Goal: Information Seeking & Learning: Understand process/instructions

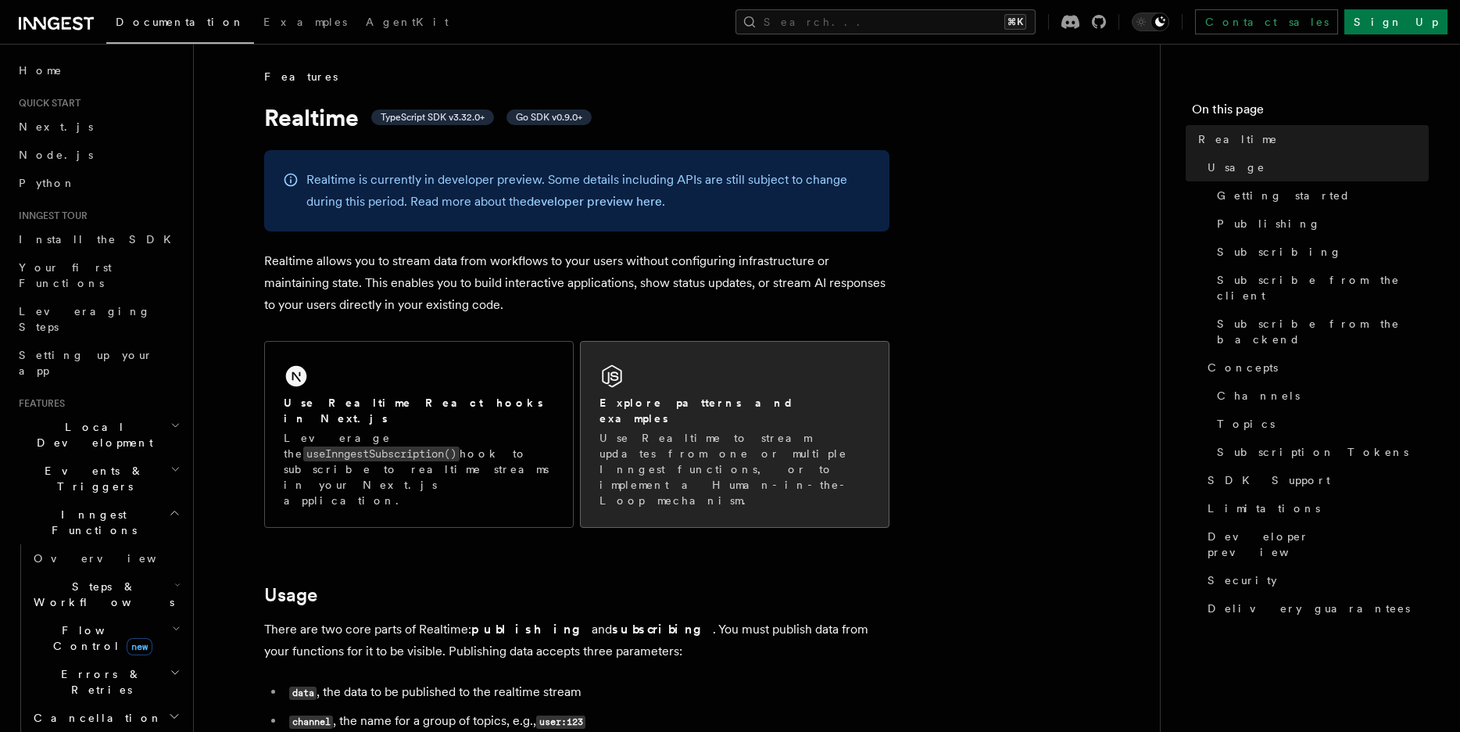
click at [664, 430] on p "Use Realtime to stream updates from one or multiple Inngest functions, or to im…" at bounding box center [735, 469] width 271 height 78
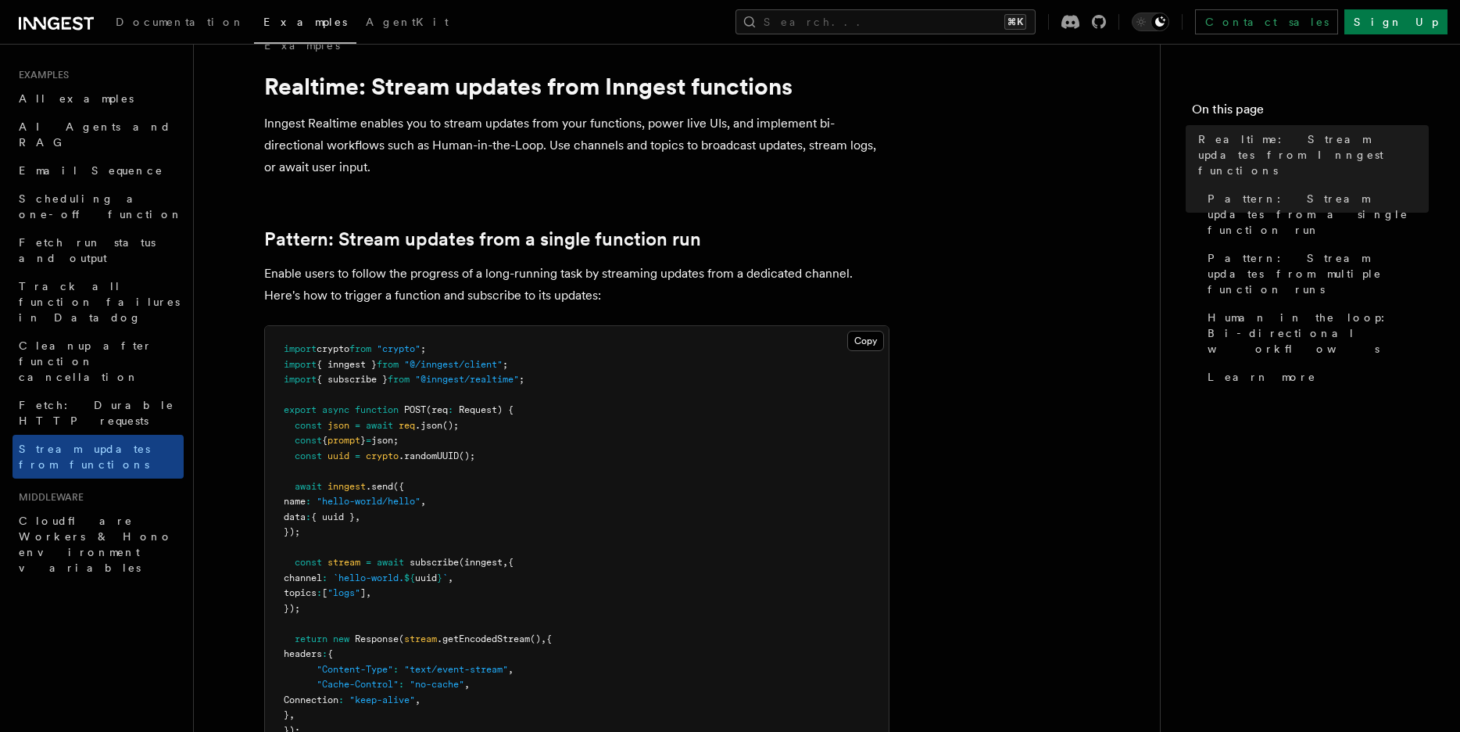
scroll to position [34, 0]
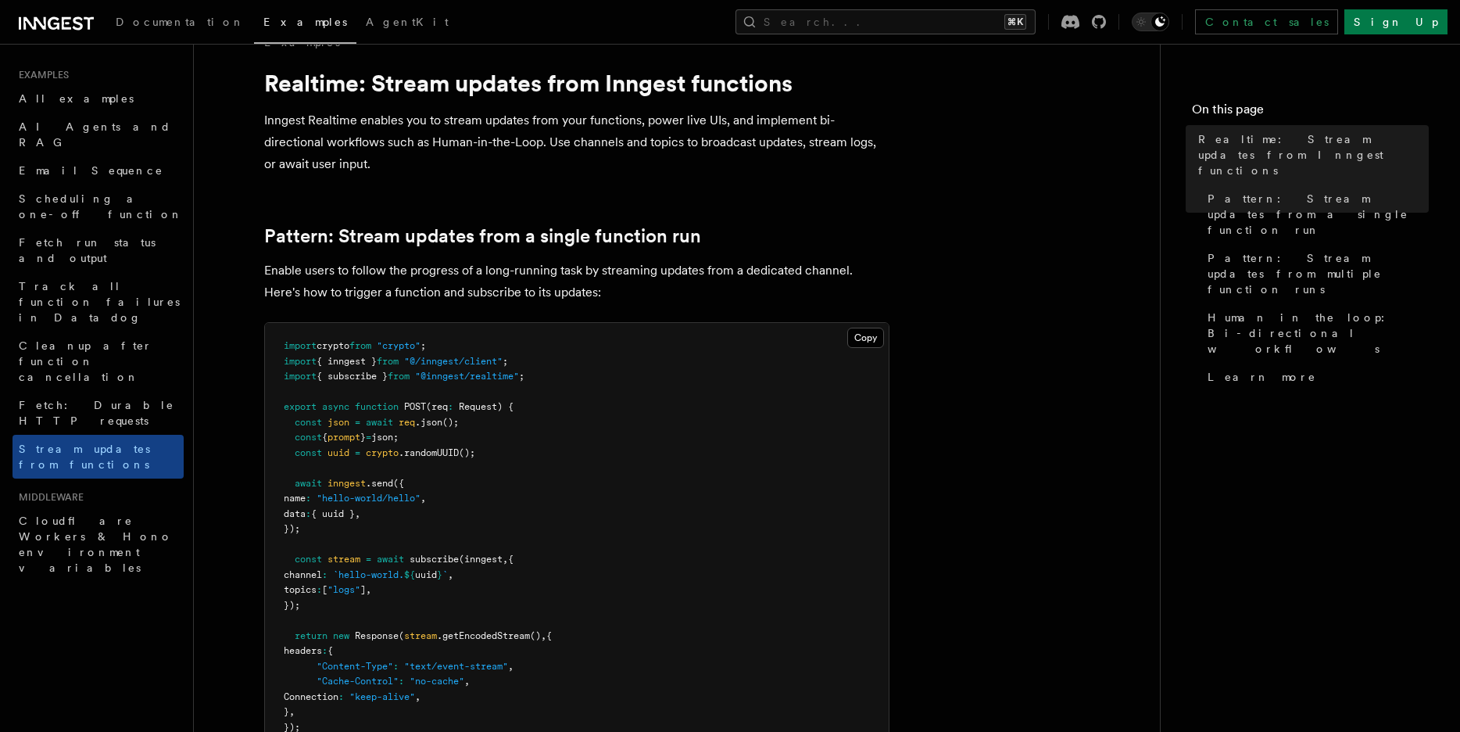
click at [495, 369] on pre "import crypto from "crypto" ; import { inngest } from "@/inngest/client" ; impo…" at bounding box center [577, 544] width 624 height 443
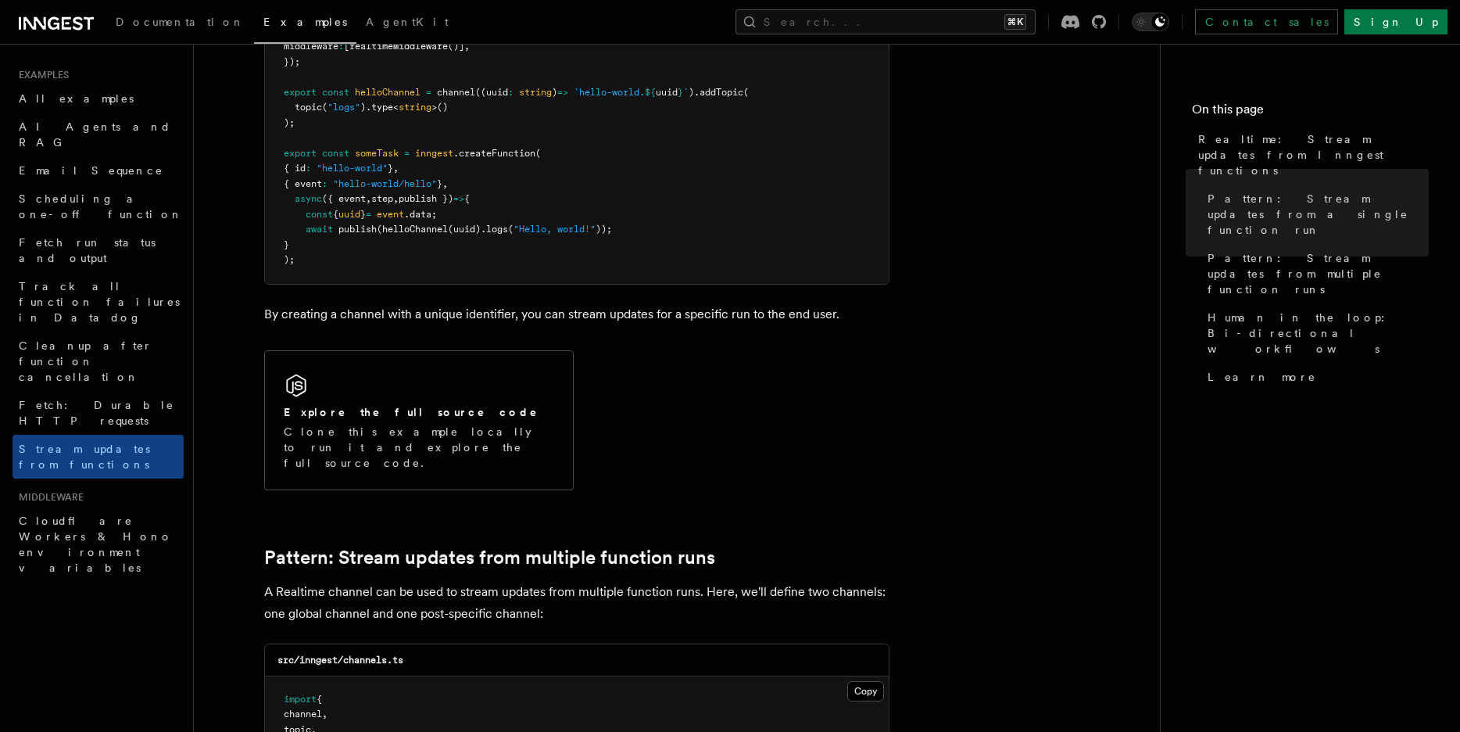
scroll to position [935, 0]
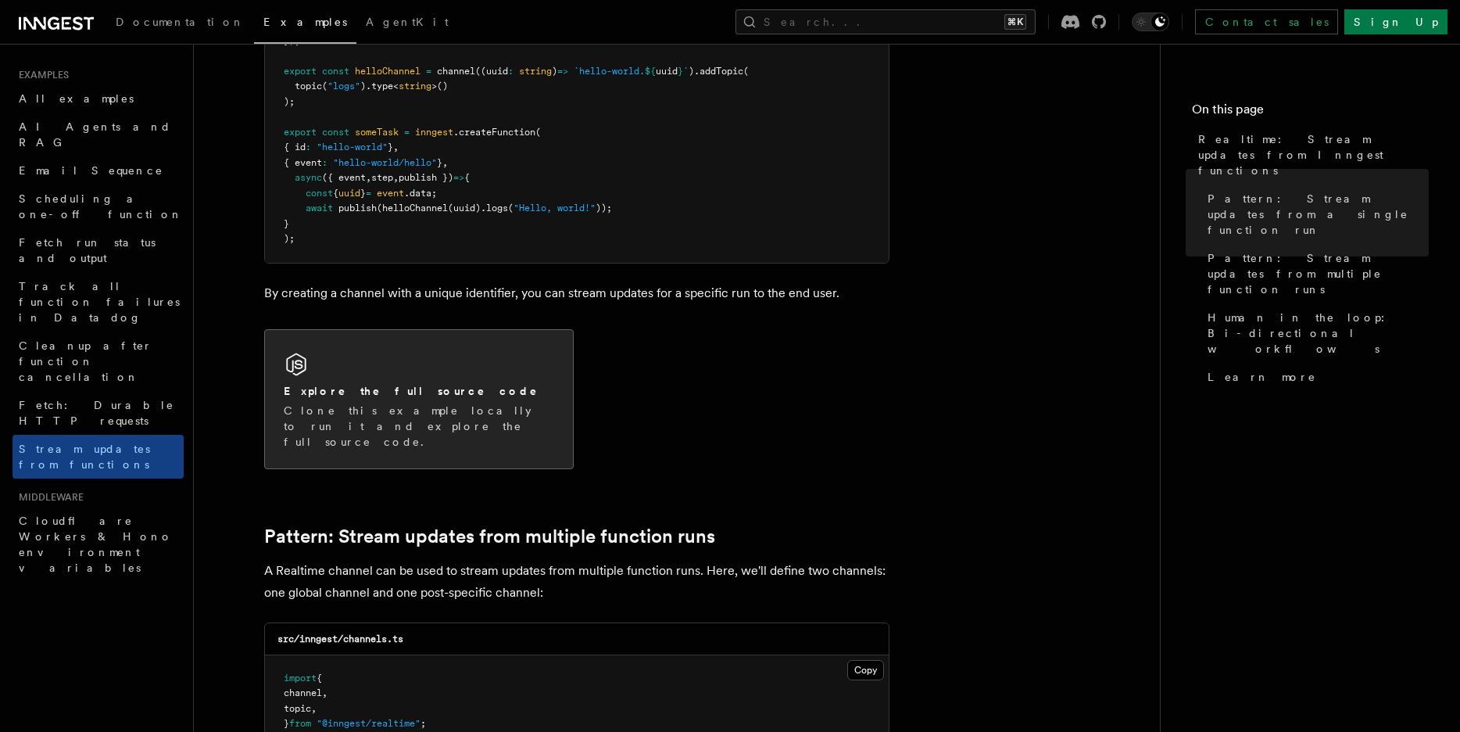
click at [450, 394] on div "Explore the full source code" at bounding box center [419, 391] width 271 height 16
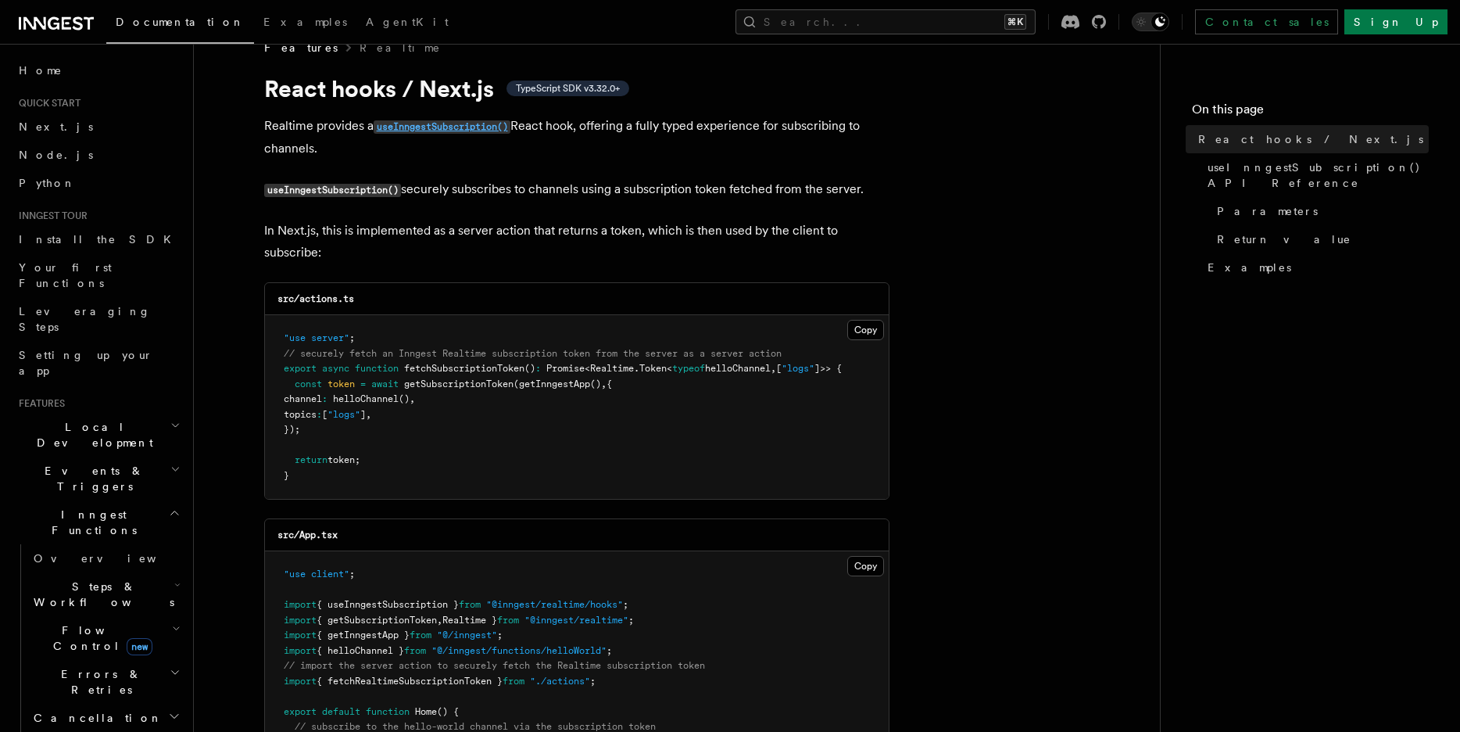
click at [432, 129] on code "useInngestSubscription()" at bounding box center [442, 126] width 137 height 13
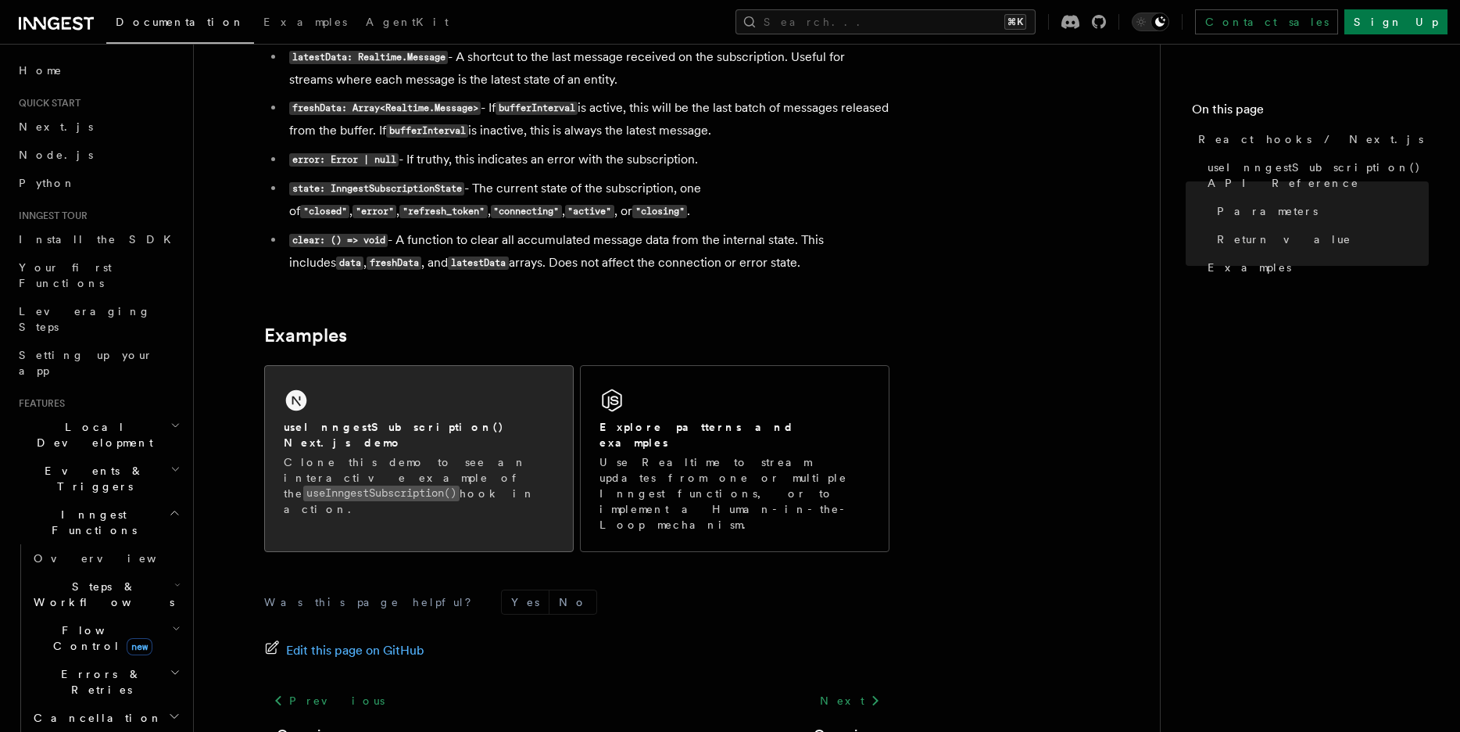
scroll to position [1426, 0]
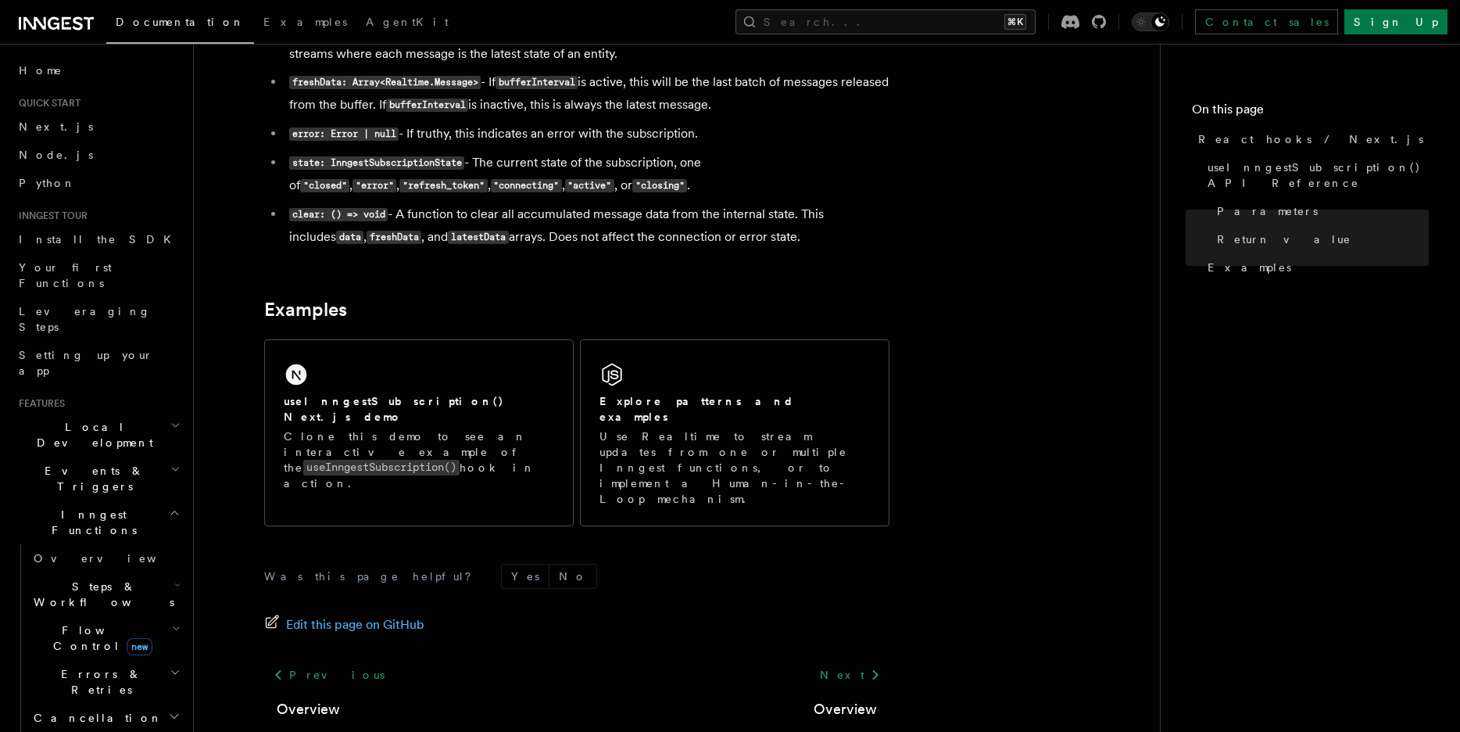
click at [1174, 34] on div "Documentation Examples AgentKit Search... ⌘K Contact sales Sign Up" at bounding box center [730, 22] width 1460 height 44
click at [1080, 20] on icon at bounding box center [1071, 22] width 18 height 14
